Goal: Task Accomplishment & Management: Complete application form

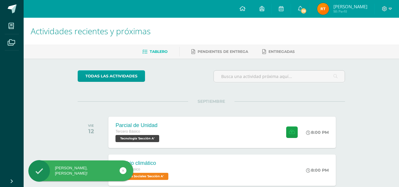
click at [321, 9] on img at bounding box center [323, 9] width 12 height 12
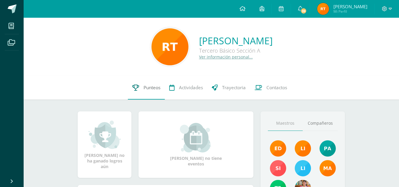
click at [162, 90] on link "Punteos" at bounding box center [146, 88] width 37 height 24
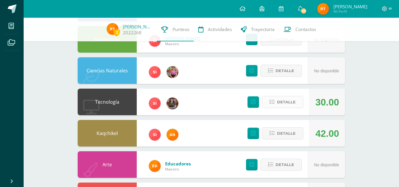
scroll to position [108, 0]
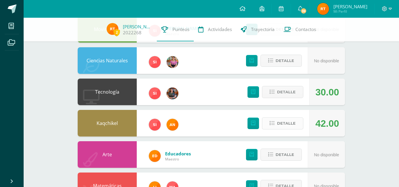
click at [289, 118] on span "Detalle" at bounding box center [286, 123] width 19 height 11
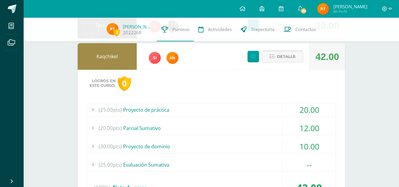
scroll to position [177, 0]
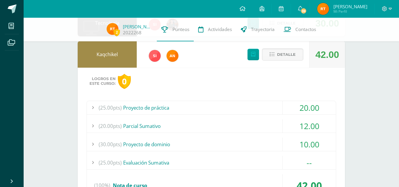
click at [289, 111] on div "20.00" at bounding box center [309, 107] width 53 height 13
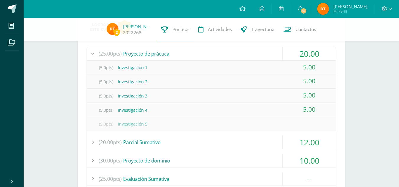
scroll to position [236, 0]
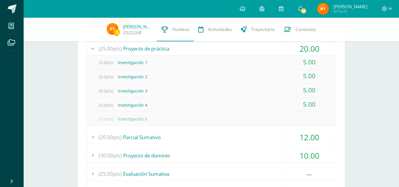
click at [276, 135] on div "(20.00pts) Parcial Sumativo" at bounding box center [211, 137] width 249 height 13
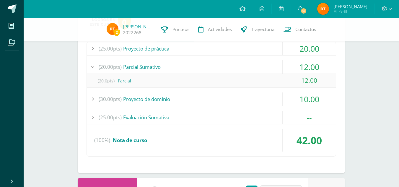
scroll to position [246, 0]
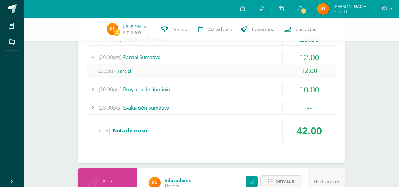
click at [255, 88] on div "(30.00pts) Proyecto de dominio" at bounding box center [211, 89] width 249 height 13
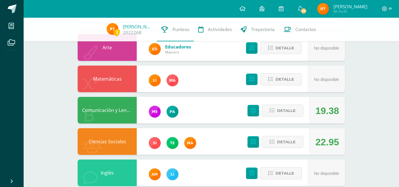
scroll to position [405, 0]
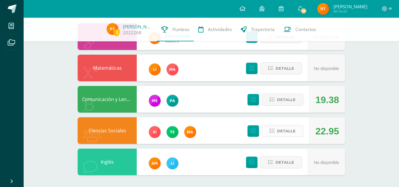
click at [284, 128] on span "Detalle" at bounding box center [286, 131] width 19 height 11
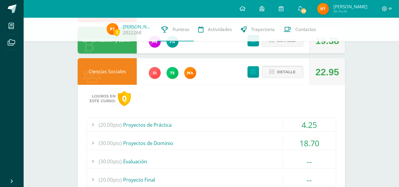
click at [284, 128] on div "4.25" at bounding box center [309, 124] width 53 height 13
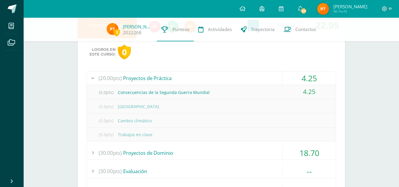
scroll to position [485, 0]
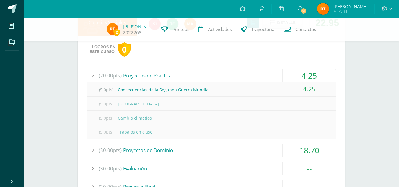
click at [273, 146] on div "(30.00pts) Proyectos de Dominio" at bounding box center [211, 150] width 249 height 13
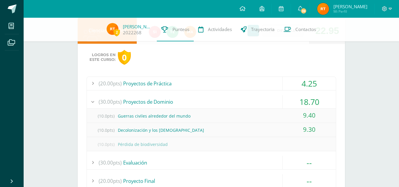
scroll to position [436, 0]
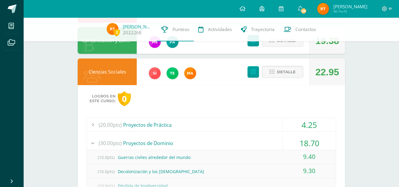
click at [380, 7] on div at bounding box center [387, 9] width 24 height 18
click at [385, 12] on div at bounding box center [387, 9] width 24 height 18
click at [384, 11] on span at bounding box center [387, 9] width 10 height 7
click at [365, 40] on span "Cerrar sesión" at bounding box center [371, 41] width 27 height 6
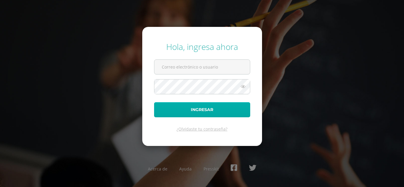
type input "2022019@maiagt.org"
click at [217, 111] on button "Ingresar" at bounding box center [202, 109] width 96 height 15
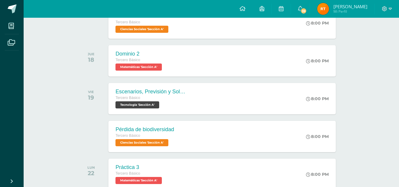
scroll to position [187, 0]
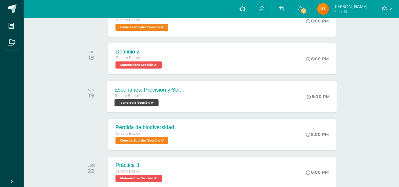
click at [222, 104] on div "Escenarios, Previsión y Solver Tercero Básico Tecnología 'Sección A' 8:00 PM Es…" at bounding box center [223, 97] width 230 height 32
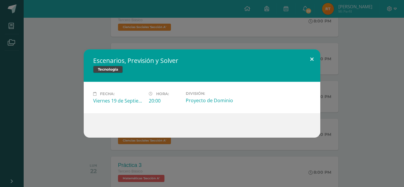
click at [311, 59] on button at bounding box center [311, 59] width 17 height 20
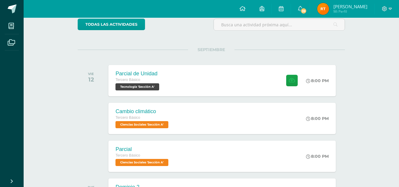
scroll to position [0, 0]
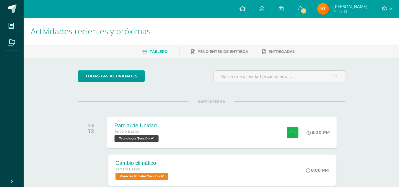
click at [292, 131] on icon at bounding box center [293, 132] width 6 height 5
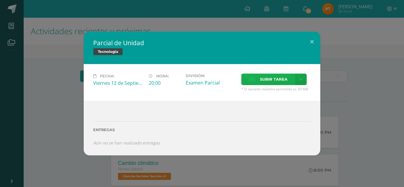
click at [255, 84] on label "Subir tarea" at bounding box center [268, 80] width 54 height 12
click at [0, 0] on input "Subir tarea" at bounding box center [0, 0] width 0 height 0
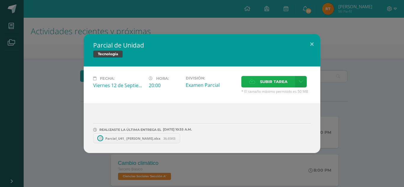
click at [270, 78] on span "Subir tarea" at bounding box center [273, 81] width 27 height 11
click at [0, 0] on input "Subir tarea" at bounding box center [0, 0] width 0 height 0
click at [150, 140] on span "Parcial_U41_ Rosa Fabiola Lis Tun Tun.xlsx" at bounding box center [132, 138] width 61 height 4
click at [220, 142] on link "Parcial_U42_Rosa Fabiola Lis Tun Tun.xlsx 19.91KB" at bounding box center [235, 138] width 97 height 10
click at [314, 47] on button at bounding box center [311, 44] width 17 height 20
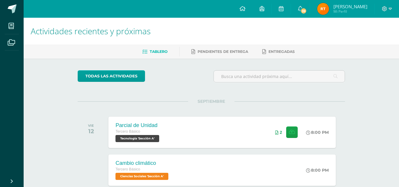
click at [320, 7] on img at bounding box center [323, 9] width 12 height 12
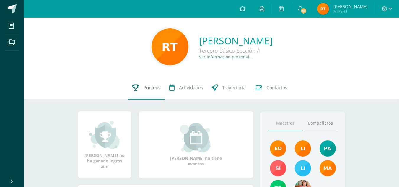
click at [144, 90] on span "Punteos" at bounding box center [152, 88] width 17 height 6
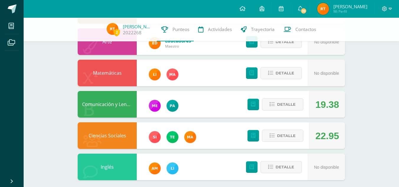
scroll to position [226, 0]
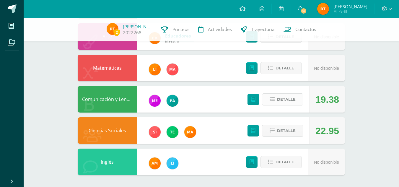
click at [276, 96] on button "Detalle" at bounding box center [282, 99] width 41 height 12
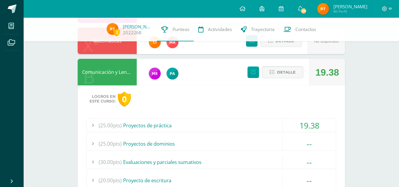
scroll to position [256, 0]
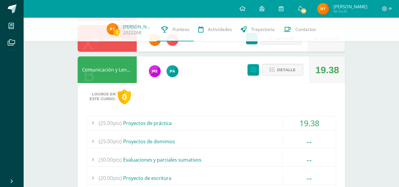
click at [231, 121] on div "(25.00pts) Proyectos de práctica" at bounding box center [211, 122] width 249 height 13
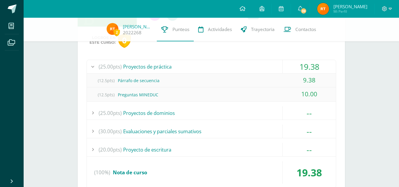
scroll to position [315, 0]
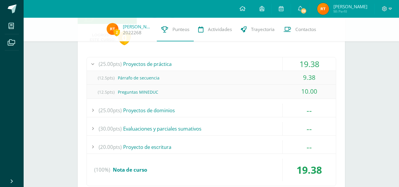
click at [385, 5] on div at bounding box center [387, 9] width 24 height 18
click at [383, 12] on div at bounding box center [387, 9] width 24 height 18
click at [383, 11] on icon at bounding box center [384, 8] width 5 height 5
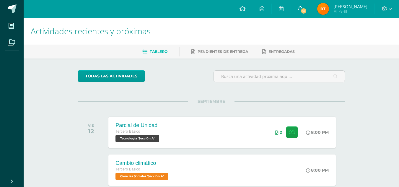
click at [303, 11] on span "39" at bounding box center [304, 11] width 7 height 7
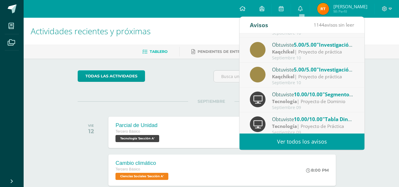
scroll to position [98, 0]
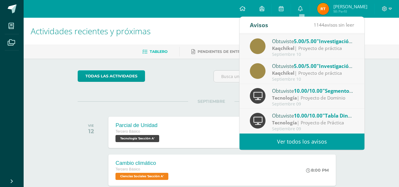
click at [385, 4] on div at bounding box center [387, 9] width 24 height 18
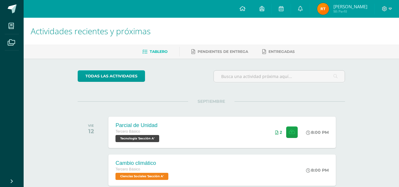
click at [381, 6] on div at bounding box center [387, 9] width 24 height 18
click at [383, 9] on icon at bounding box center [384, 8] width 5 height 5
click at [374, 42] on span "Cerrar sesión" at bounding box center [371, 41] width 27 height 6
